Goal: Browse casually

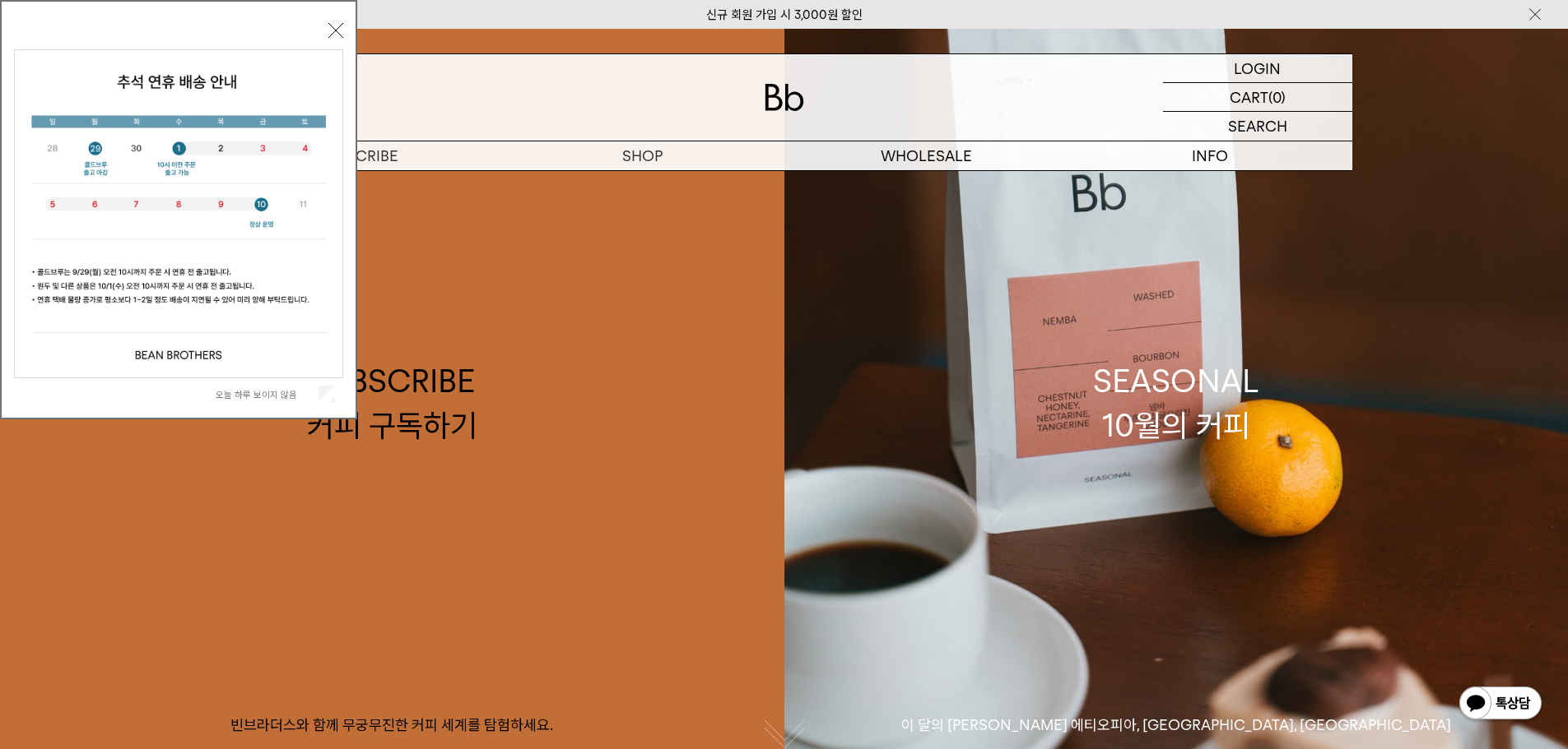
click at [346, 24] on div "오늘 하루 보이지 않음 닫기" at bounding box center [178, 209] width 357 height 419
click at [337, 33] on button "닫기" at bounding box center [335, 31] width 14 height 14
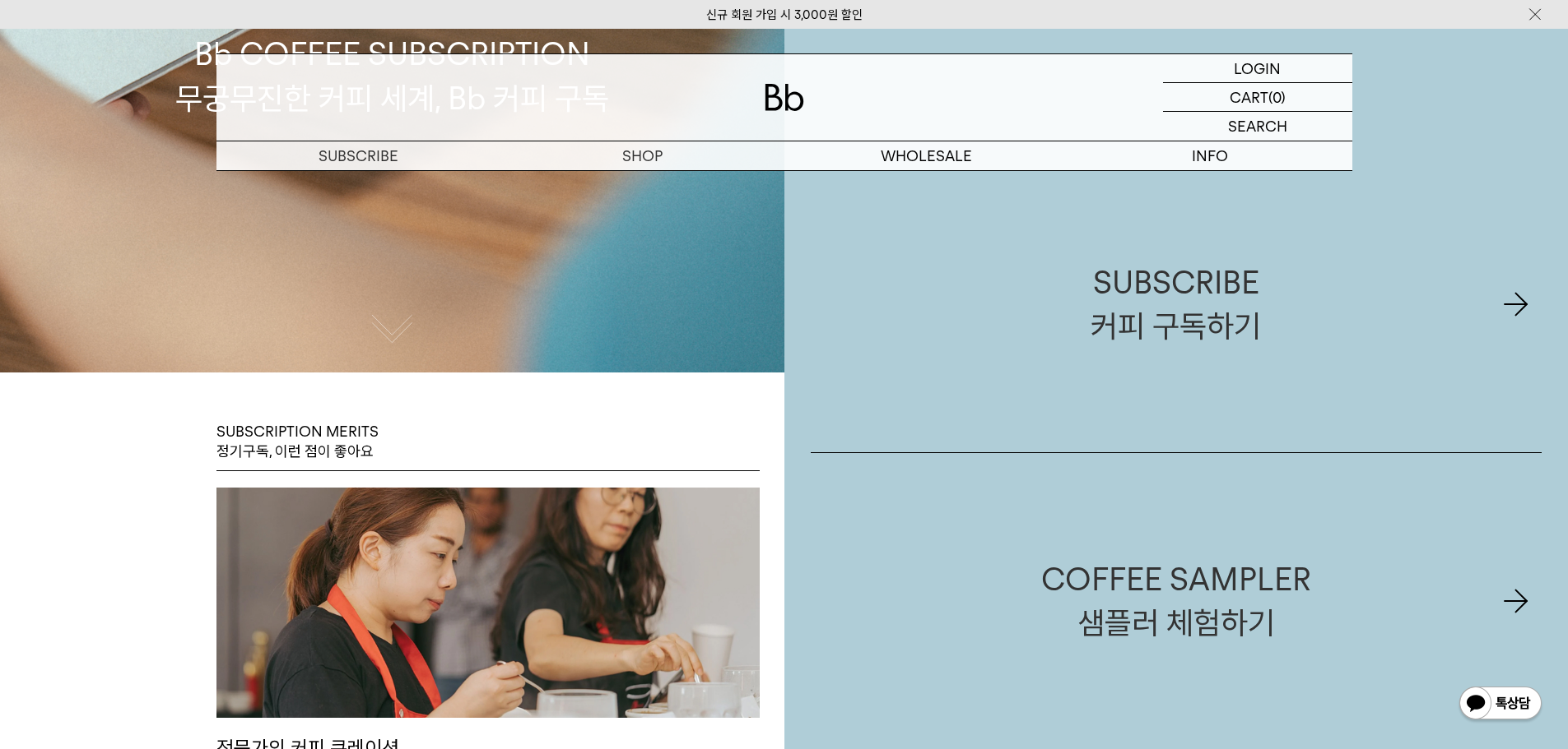
scroll to position [658, 0]
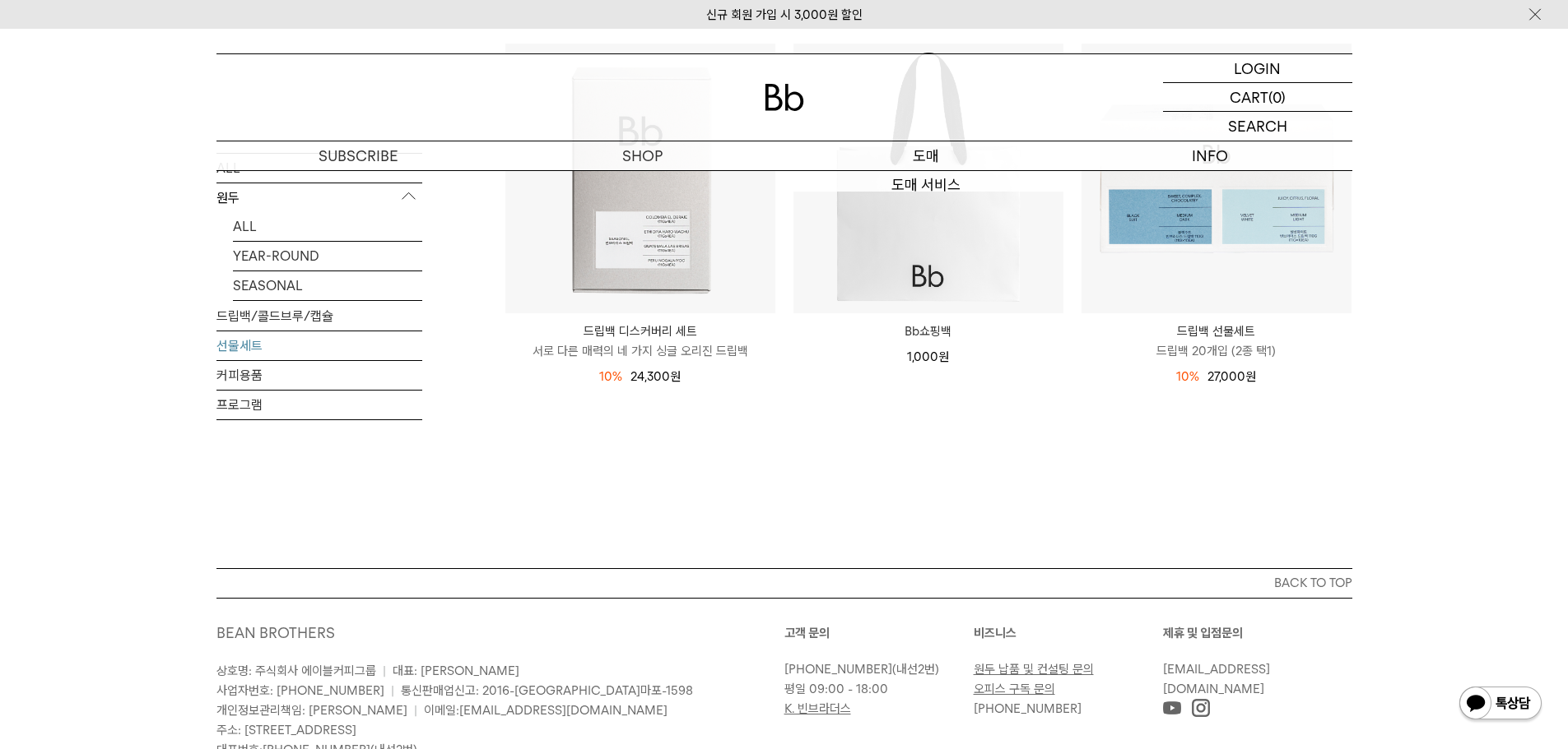
scroll to position [419, 0]
